Goal: Task Accomplishment & Management: Manage account settings

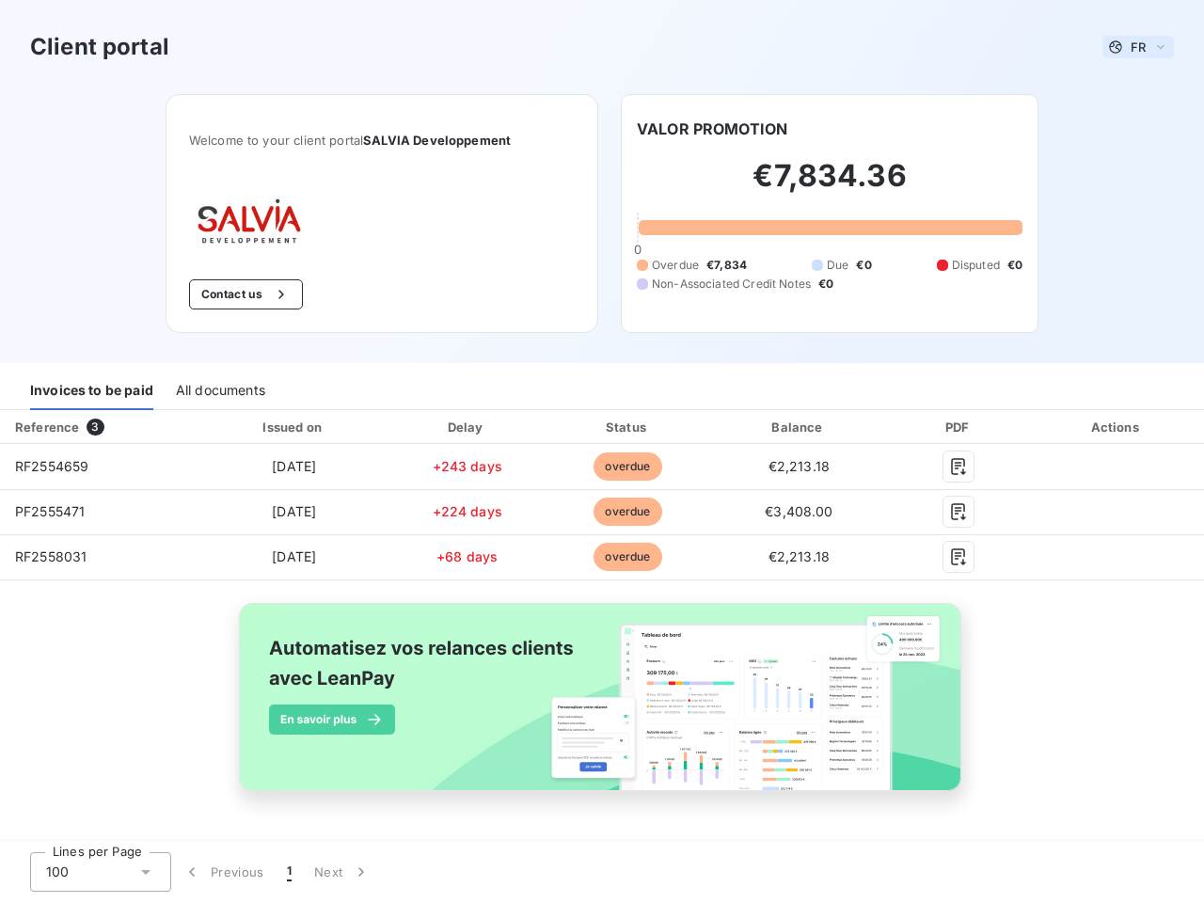
click at [1138, 47] on span "FR" at bounding box center [1137, 47] width 15 height 15
click at [244, 294] on button "Contact us" at bounding box center [246, 294] width 114 height 30
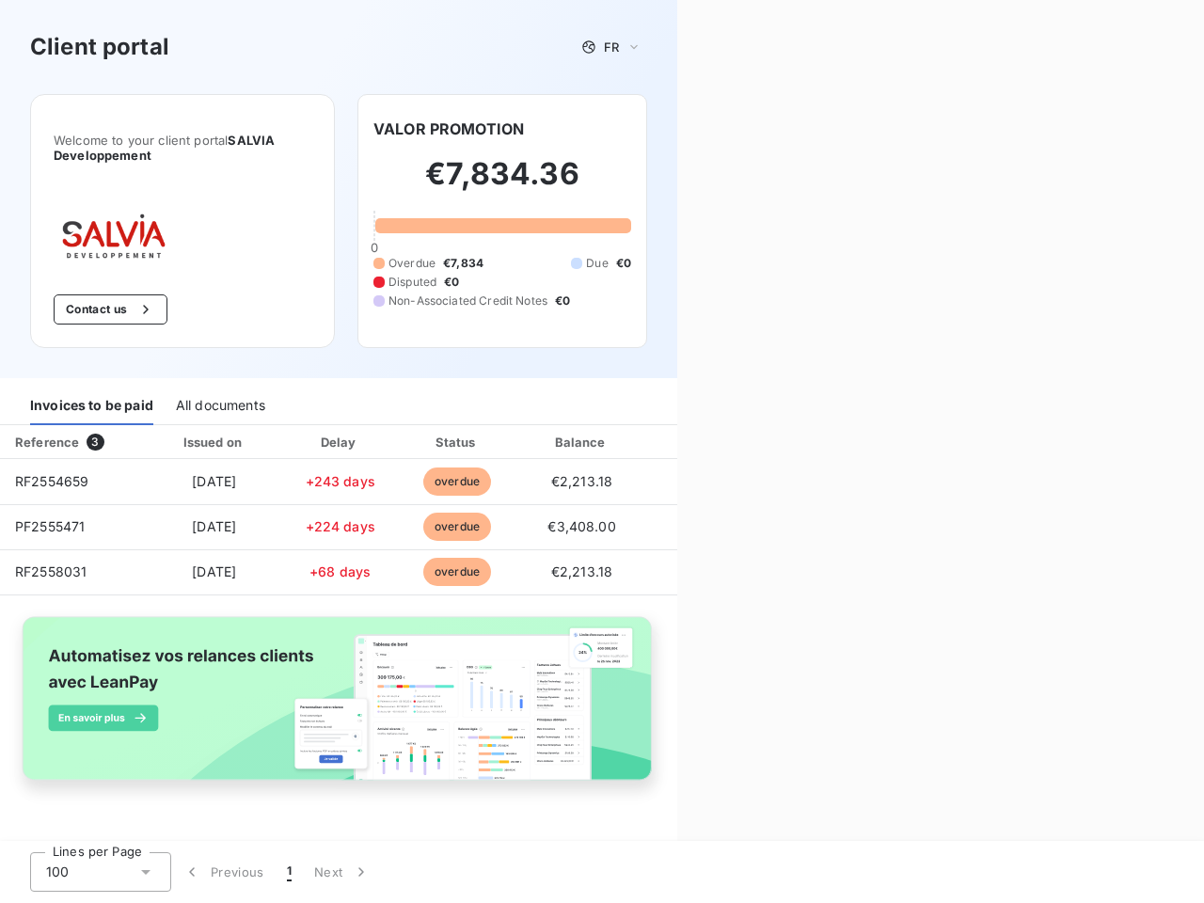
click at [712, 129] on div "Contact us Fill out the form below, and a member of our team will get back to y…" at bounding box center [940, 451] width 527 height 903
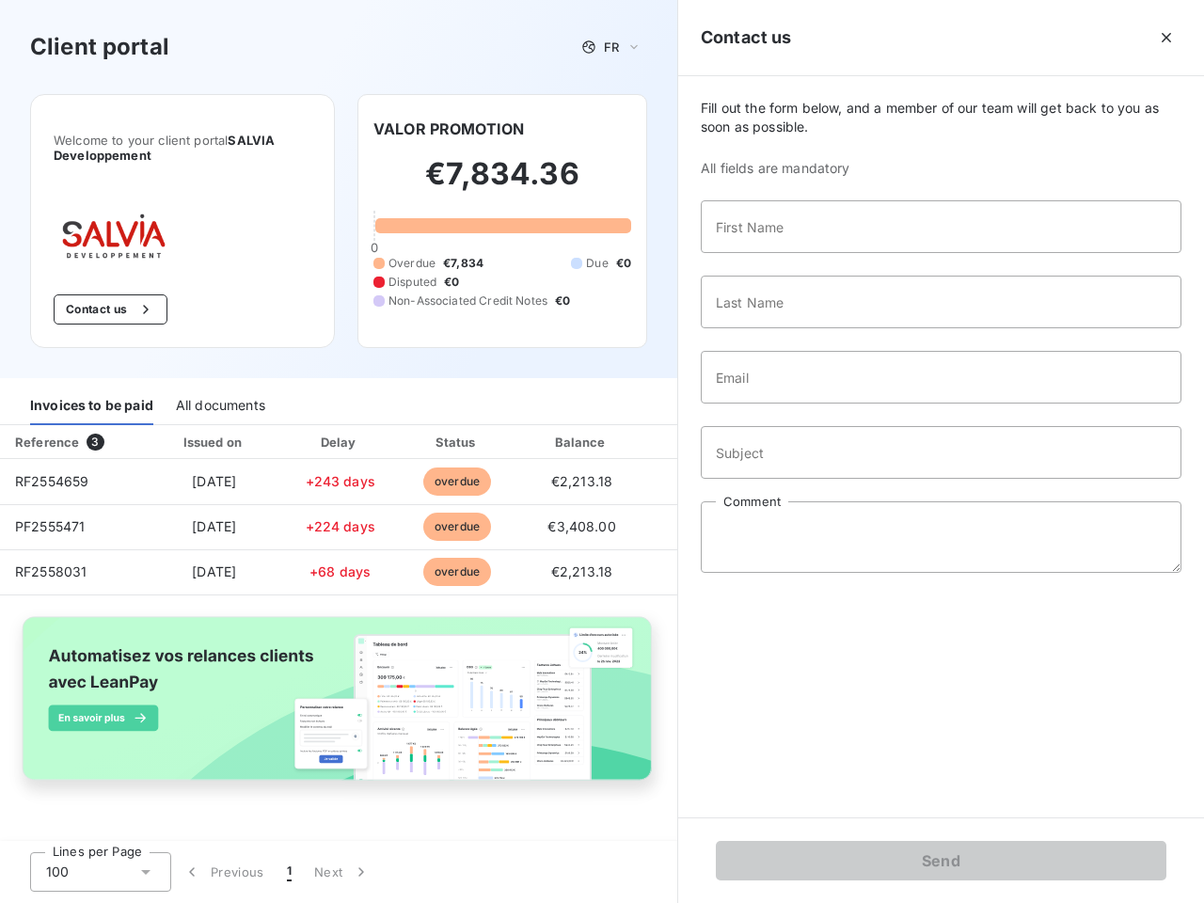
click at [91, 390] on div "Invoices to be paid" at bounding box center [91, 406] width 123 height 40
click at [219, 390] on div "All documents" at bounding box center [220, 406] width 89 height 40
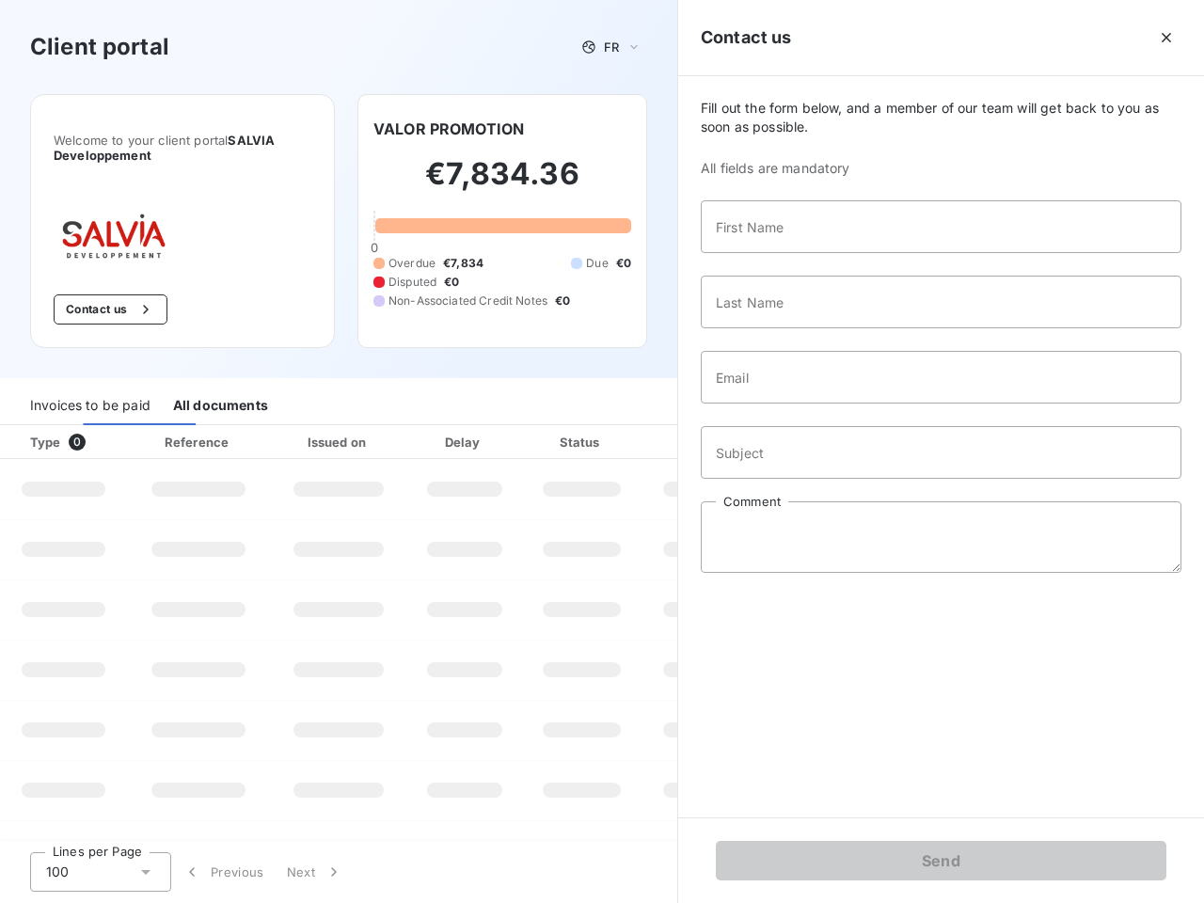
click at [99, 427] on th "Type 0" at bounding box center [63, 442] width 127 height 34
click at [292, 427] on th "Issued on" at bounding box center [338, 442] width 137 height 34
click at [466, 427] on th "Delay" at bounding box center [464, 442] width 115 height 34
